Goal: Find specific page/section: Find specific page/section

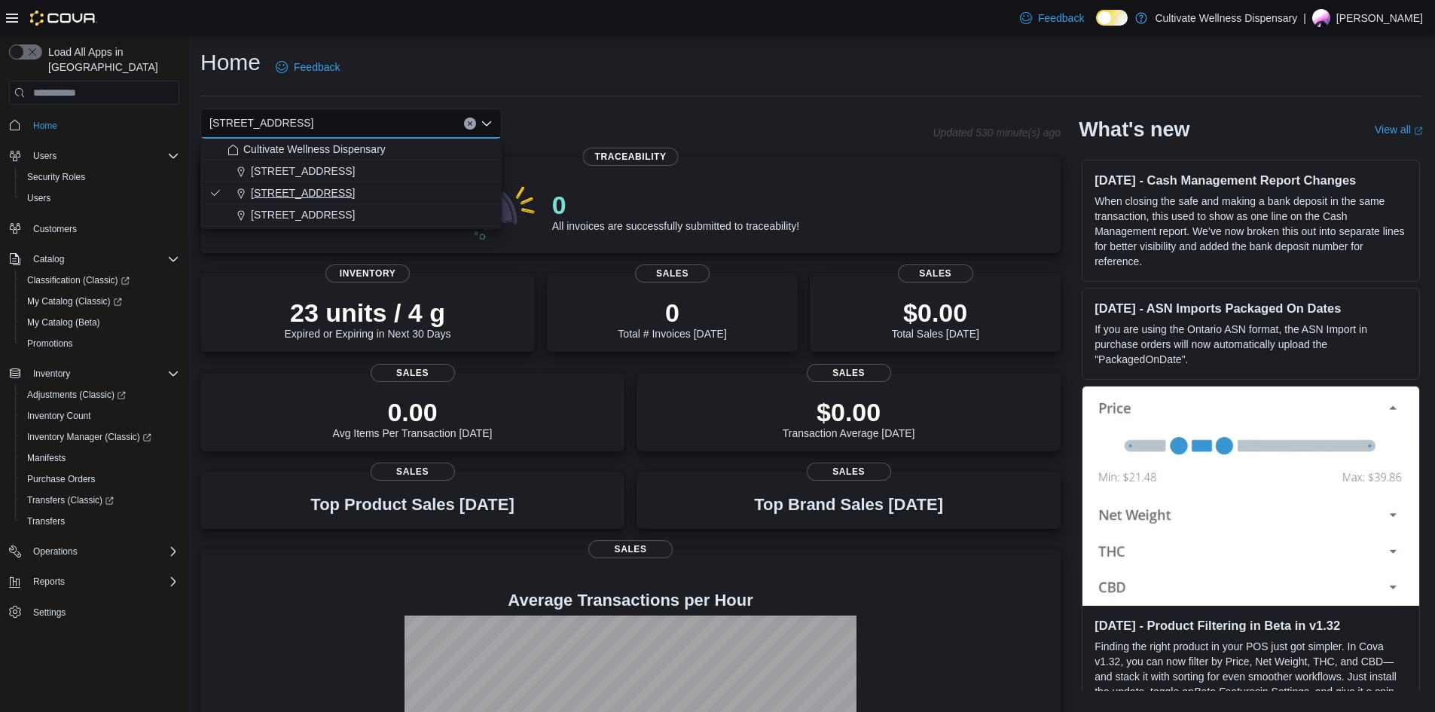
click at [351, 187] on span "[STREET_ADDRESS]" at bounding box center [303, 192] width 104 height 15
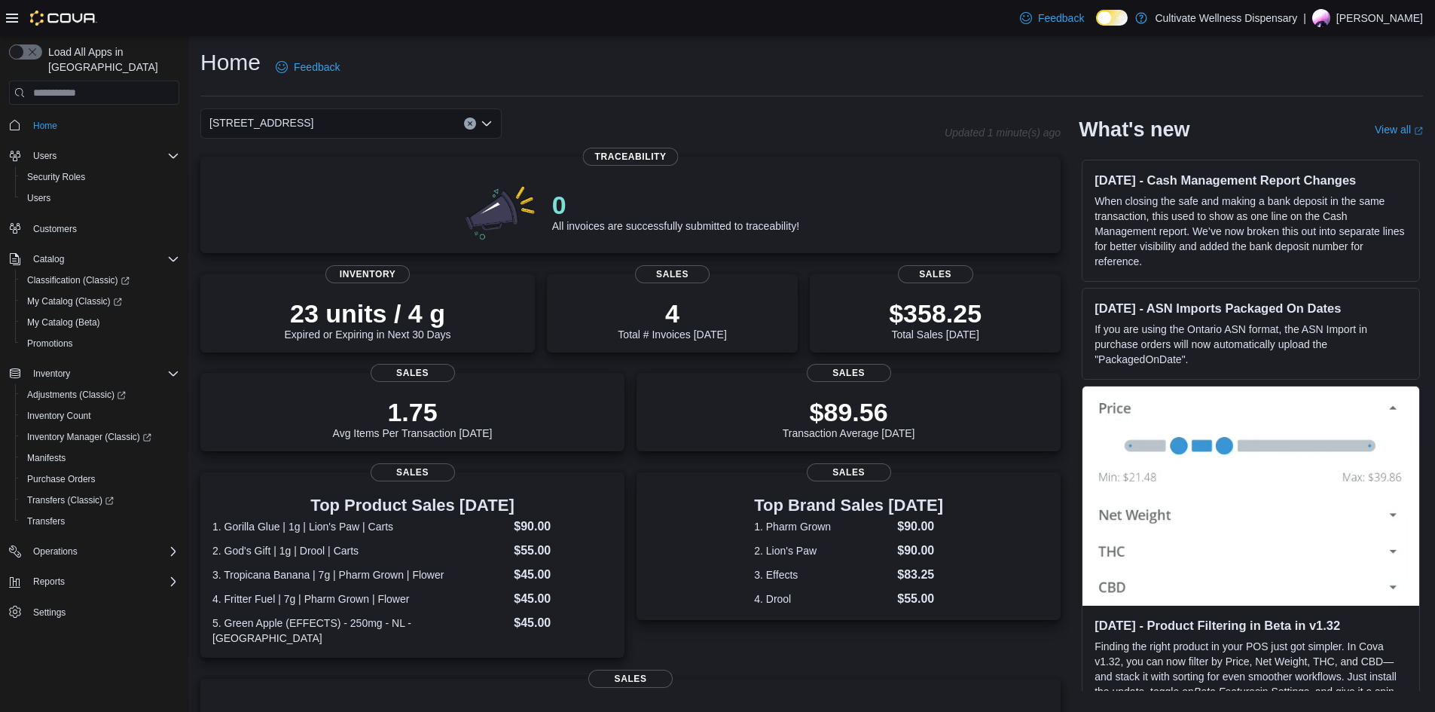
click at [295, 128] on span "6690 U.S. Hwy 98 Hattiesburg, MS 39402" at bounding box center [261, 123] width 104 height 18
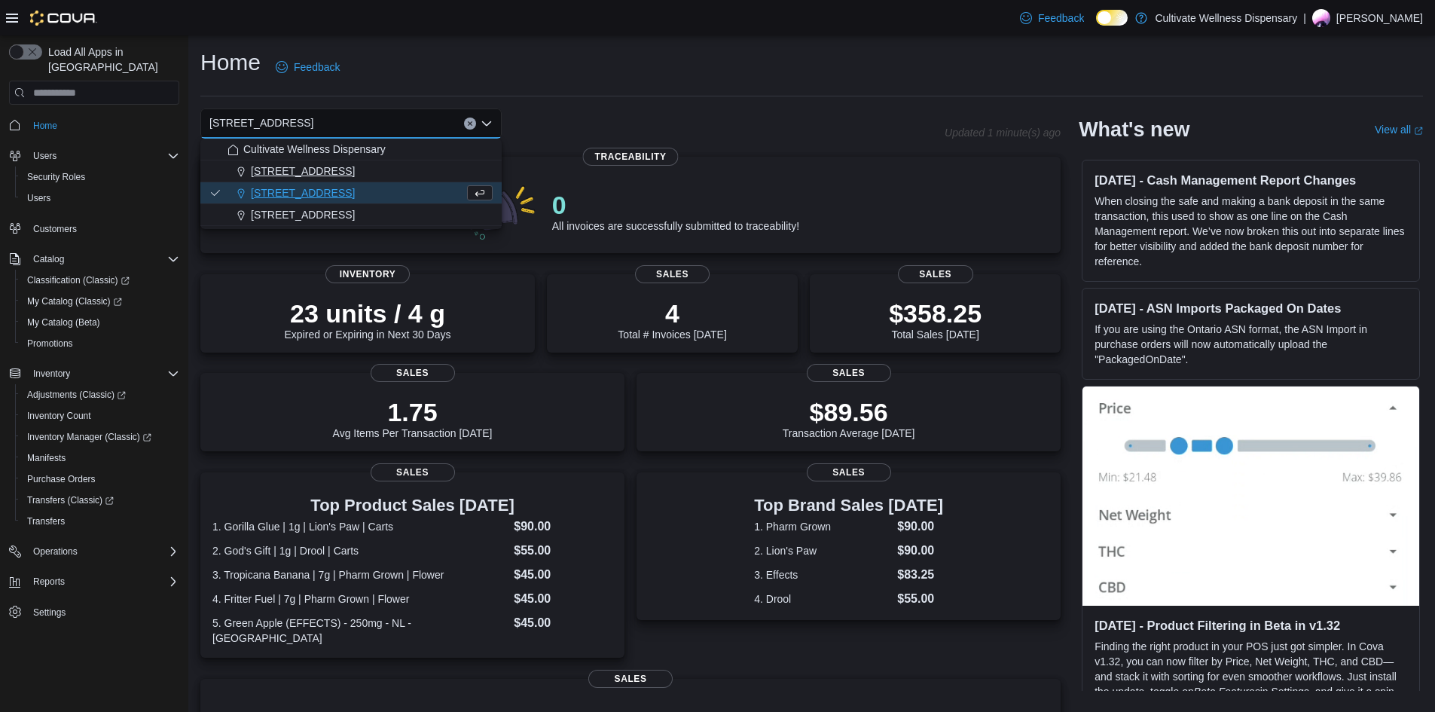
click at [285, 172] on span "[STREET_ADDRESS]" at bounding box center [303, 170] width 104 height 15
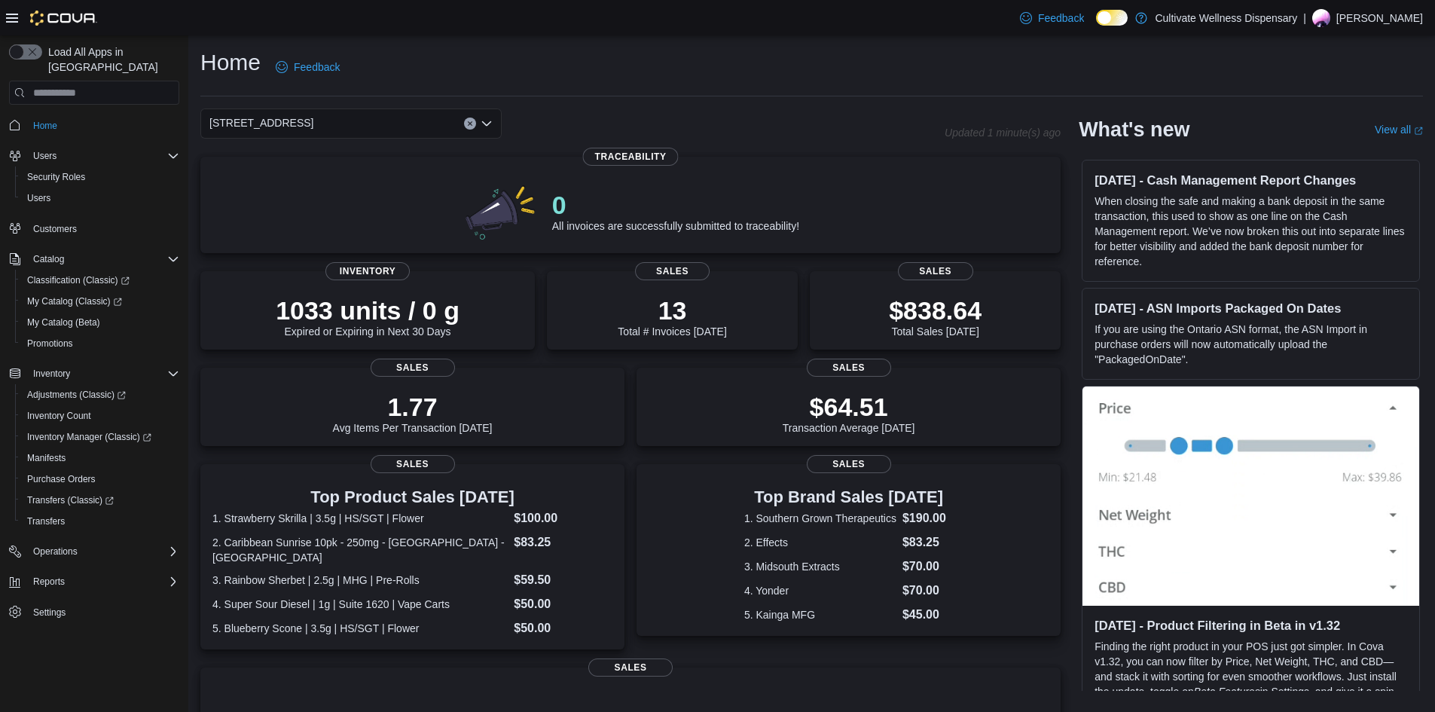
click at [289, 125] on span "[STREET_ADDRESS]" at bounding box center [261, 123] width 104 height 18
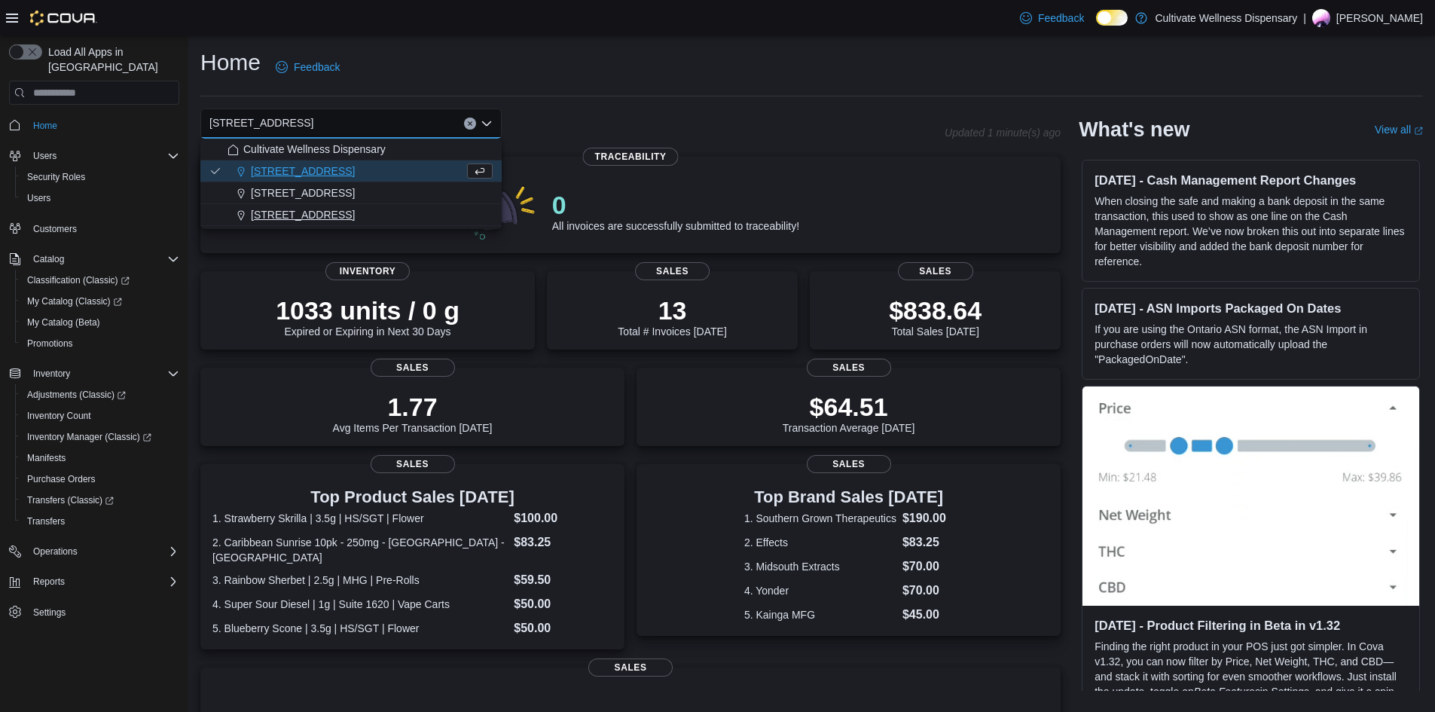
click at [284, 209] on span "[STREET_ADDRESS]" at bounding box center [303, 214] width 104 height 15
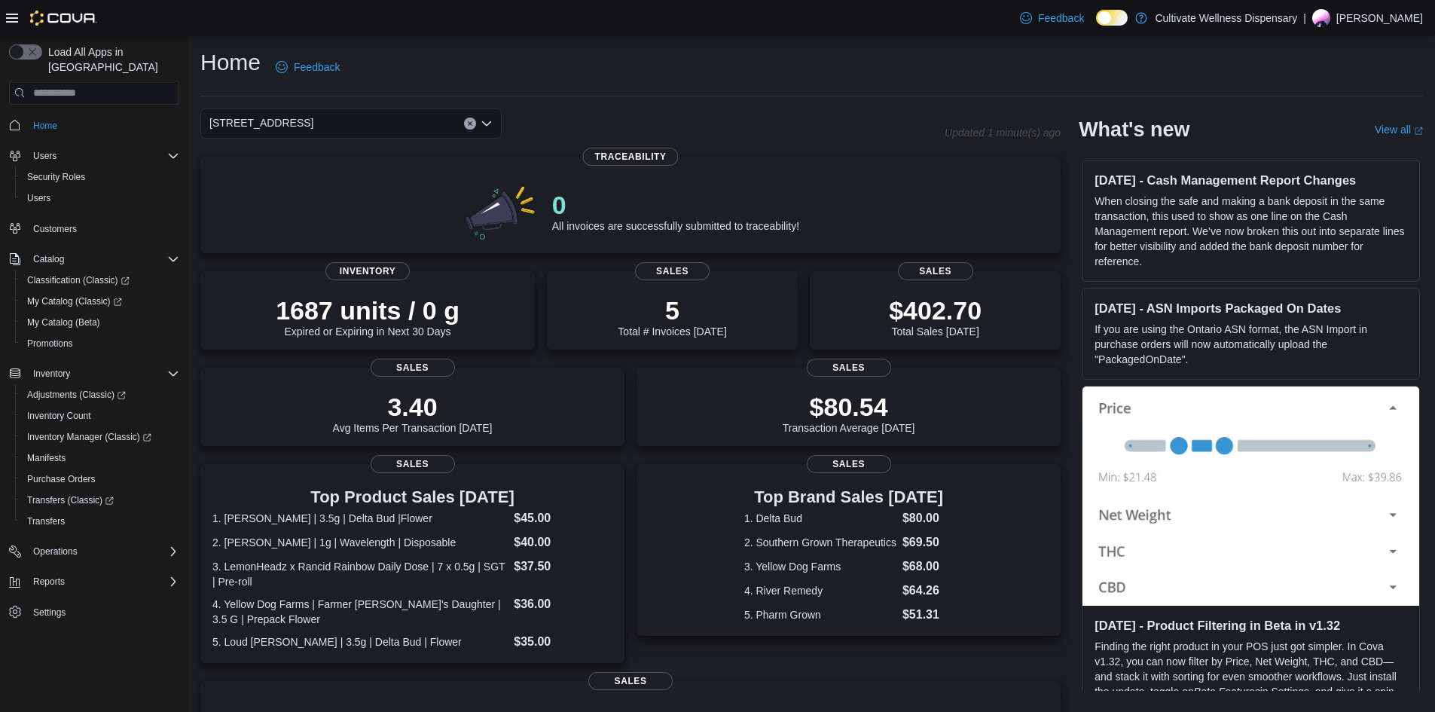
click at [311, 120] on span "[STREET_ADDRESS]" at bounding box center [261, 123] width 104 height 18
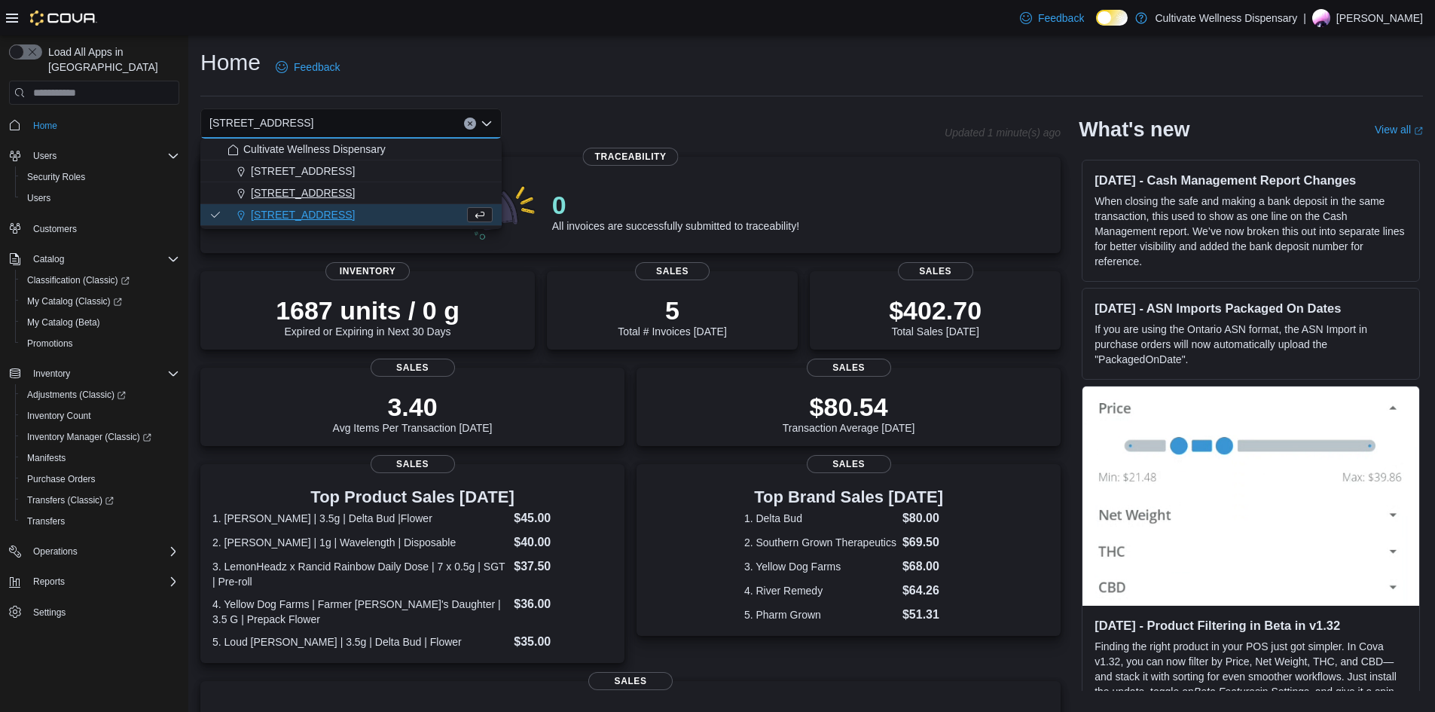
click at [313, 190] on span "[STREET_ADDRESS]" at bounding box center [303, 192] width 104 height 15
